Goal: Find contact information: Find contact information

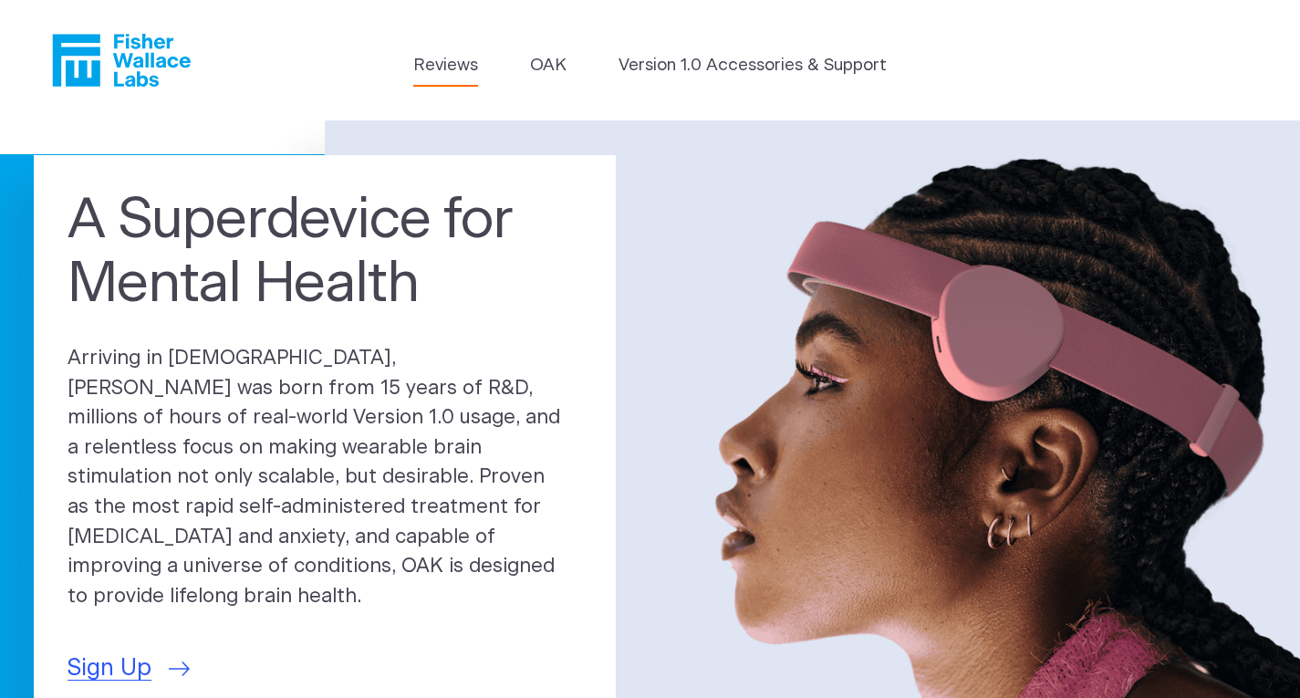
click at [449, 65] on link "Reviews" at bounding box center [445, 66] width 65 height 26
click at [136, 54] on icon "Fisher Wallace" at bounding box center [121, 60] width 139 height 53
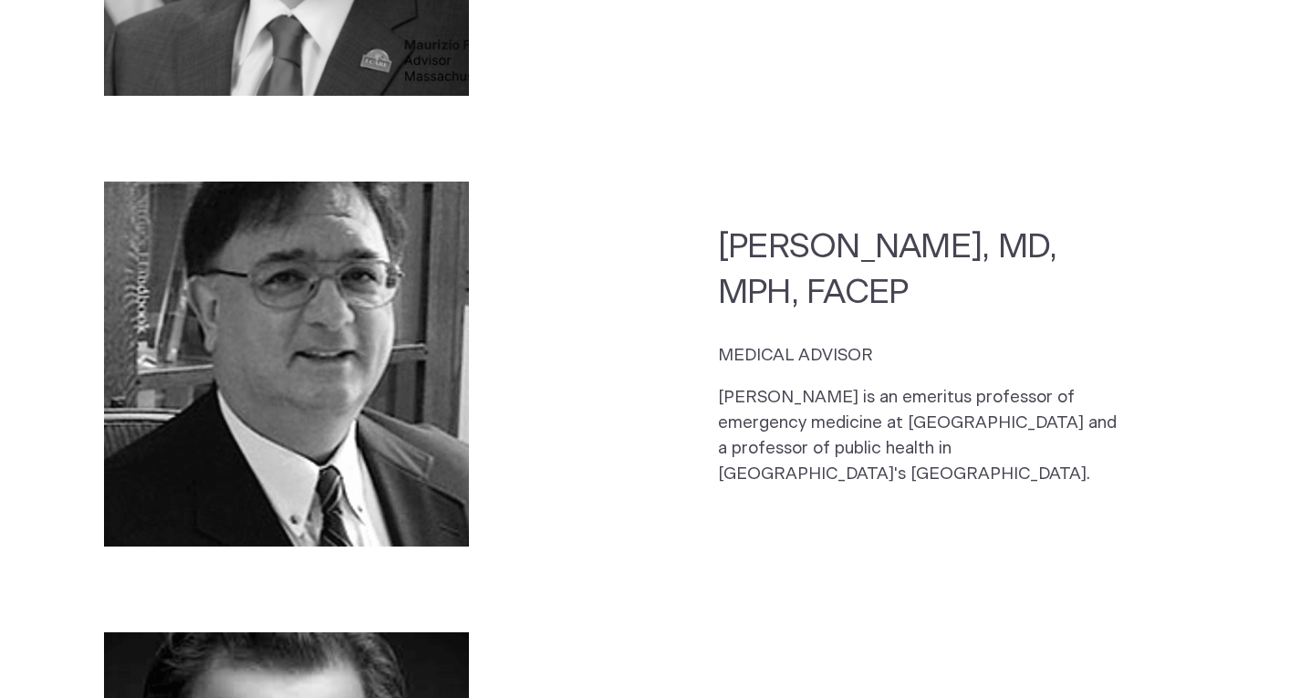
scroll to position [4043, 0]
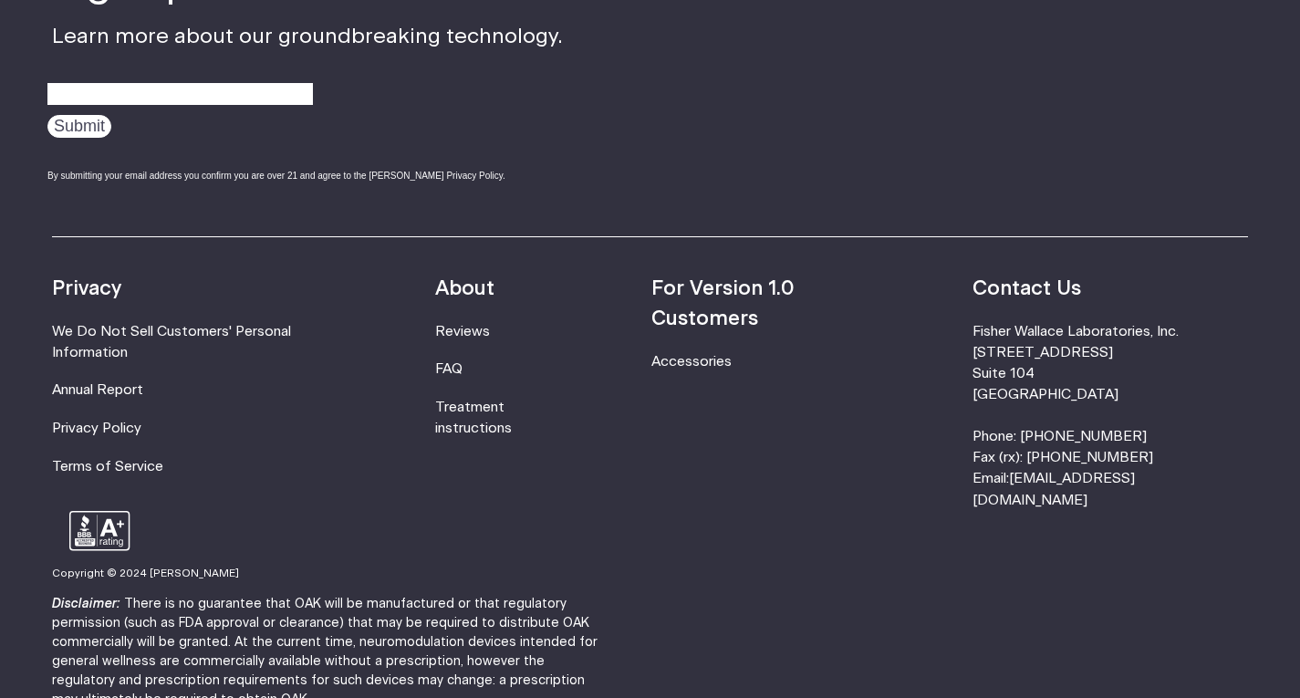
scroll to position [5910, 0]
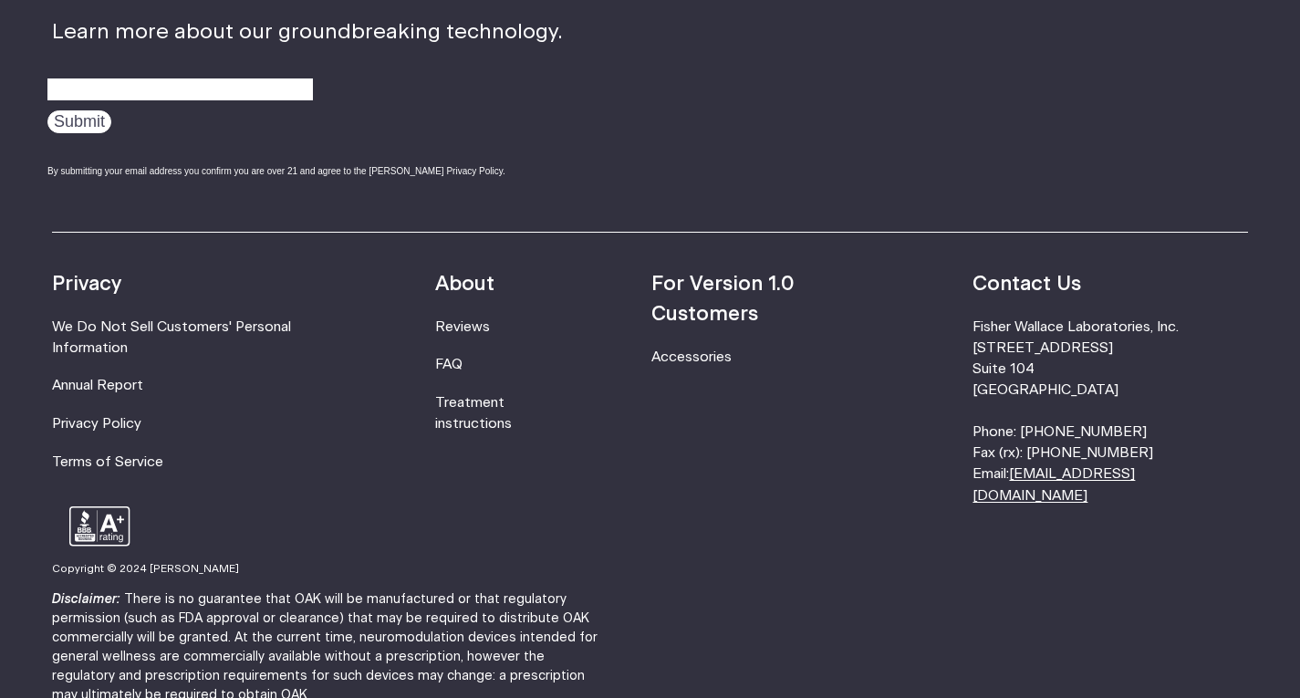
click at [1135, 467] on link "[EMAIL_ADDRESS][DOMAIN_NAME]" at bounding box center [1054, 484] width 162 height 35
